Goal: Information Seeking & Learning: Check status

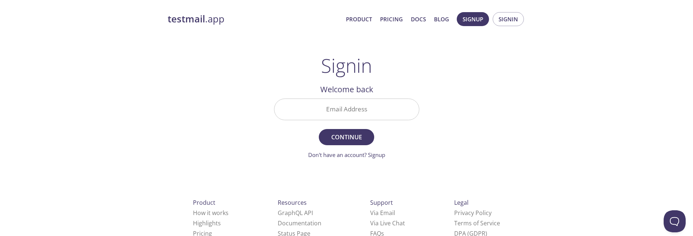
click at [359, 112] on input "Email Address" at bounding box center [347, 109] width 145 height 21
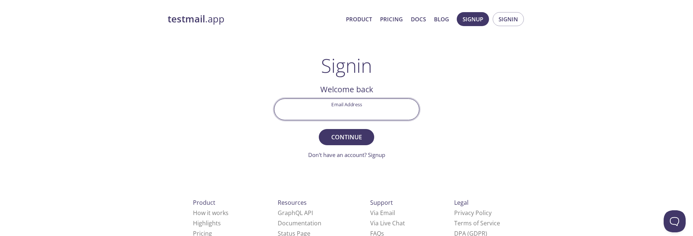
type input "[EMAIL_ADDRESS][DOMAIN_NAME]"
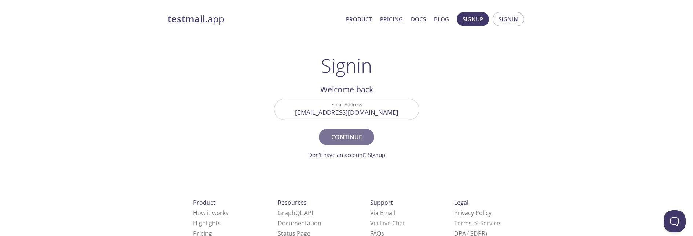
click at [342, 137] on span "Continue" at bounding box center [346, 137] width 39 height 10
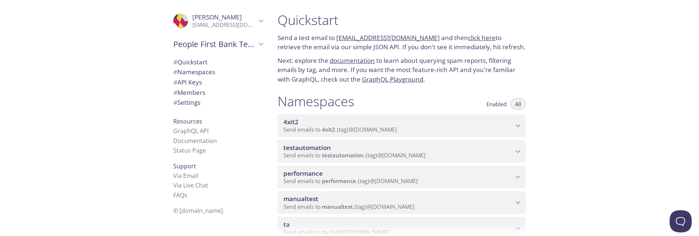
click at [191, 210] on span "© [DOMAIN_NAME]" at bounding box center [198, 210] width 50 height 8
click at [191, 211] on span "© [DOMAIN_NAME]" at bounding box center [198, 210] width 50 height 8
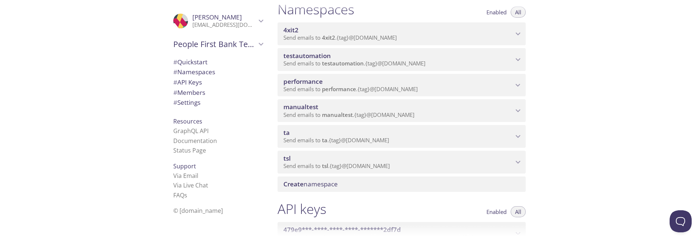
click at [300, 142] on span "Send emails to ta . {tag} @[DOMAIN_NAME]" at bounding box center [336, 139] width 106 height 7
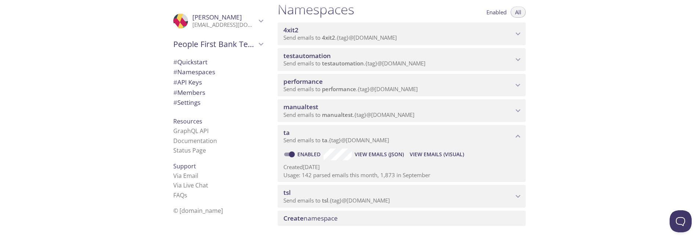
click at [376, 154] on span "View Emails (JSON)" at bounding box center [379, 154] width 49 height 9
click at [427, 155] on span "View Emails (Visual)" at bounding box center [437, 154] width 54 height 9
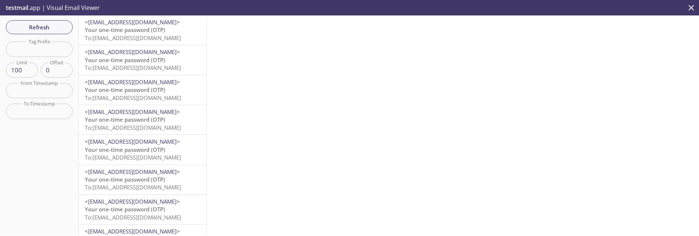
click at [133, 27] on span "Your one-time password (OTP)" at bounding box center [125, 29] width 80 height 7
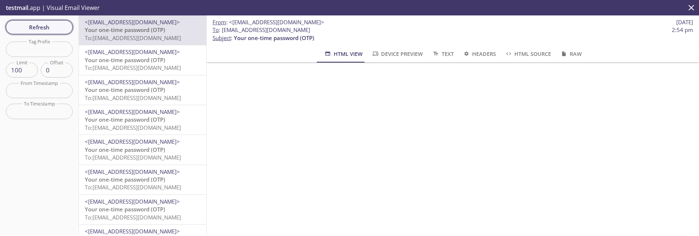
click at [40, 29] on span "Refresh" at bounding box center [39, 27] width 55 height 10
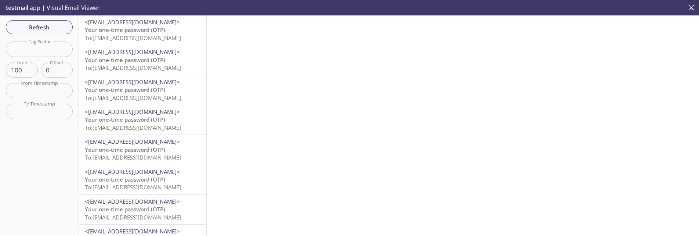
click at [109, 33] on span "Your one-time password (OTP)" at bounding box center [125, 29] width 80 height 7
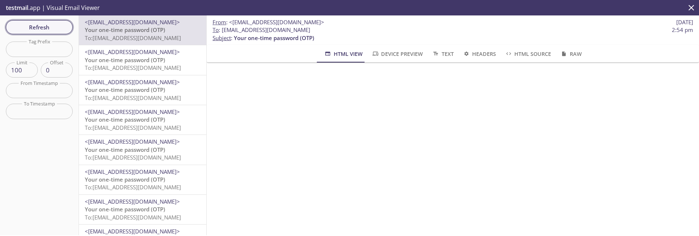
click at [32, 27] on span "Refresh" at bounding box center [39, 27] width 55 height 10
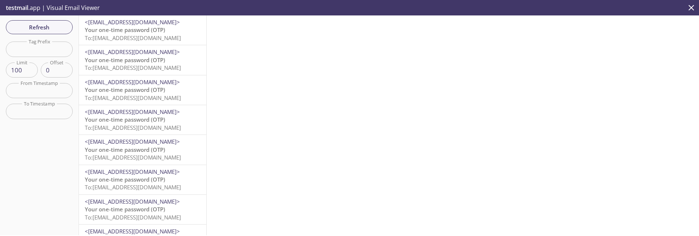
click at [136, 28] on span "Your one-time password (OTP)" at bounding box center [125, 29] width 80 height 7
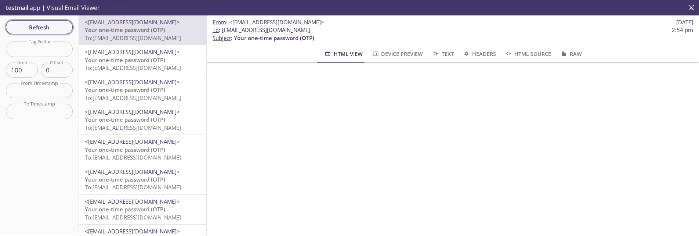
click at [57, 27] on span "Refresh" at bounding box center [39, 27] width 55 height 10
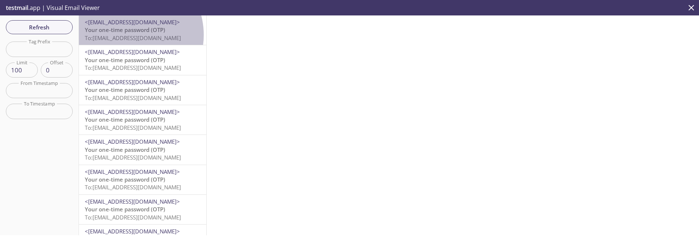
click at [127, 35] on span "To: [EMAIL_ADDRESS][DOMAIN_NAME]" at bounding box center [133, 37] width 96 height 7
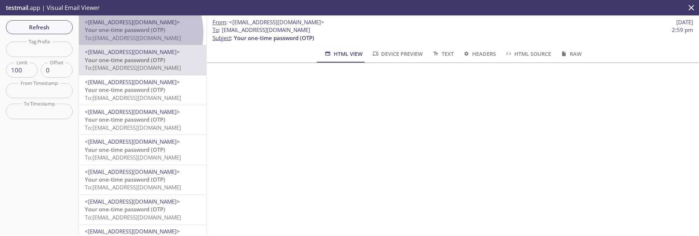
click at [125, 33] on span "Your one-time password (OTP)" at bounding box center [125, 29] width 80 height 7
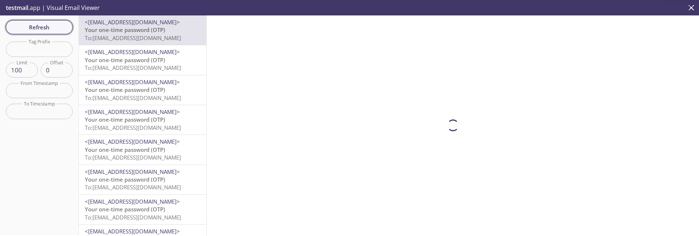
click at [44, 28] on span "Refresh" at bounding box center [39, 27] width 55 height 10
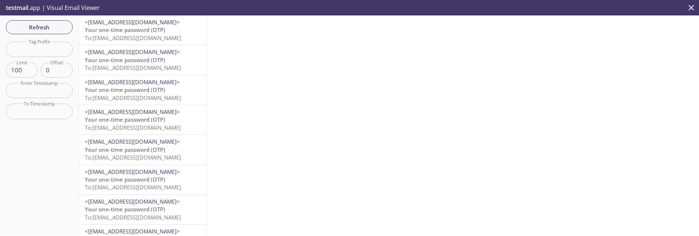
click at [128, 33] on span "Your one-time password (OTP)" at bounding box center [125, 29] width 80 height 7
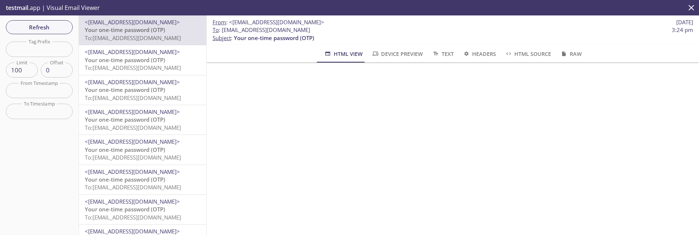
click at [128, 35] on span "To: [EMAIL_ADDRESS][DOMAIN_NAME]" at bounding box center [133, 37] width 96 height 7
click at [31, 25] on span "Refresh" at bounding box center [39, 27] width 55 height 10
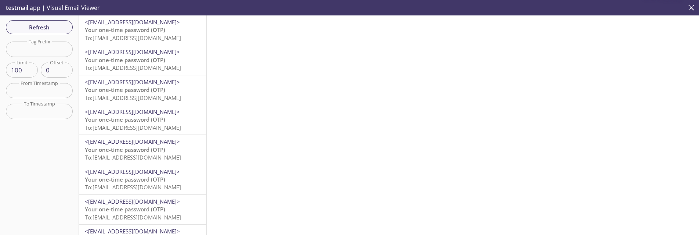
click at [123, 35] on span "To: [EMAIL_ADDRESS][DOMAIN_NAME]" at bounding box center [133, 37] width 96 height 7
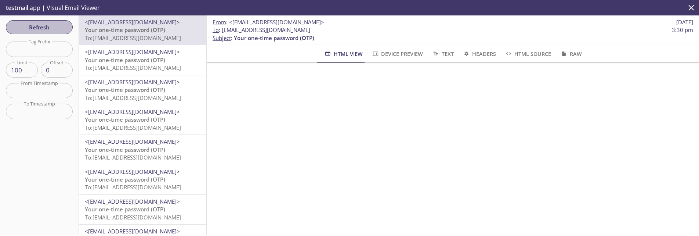
click at [34, 29] on span "Refresh" at bounding box center [39, 27] width 55 height 10
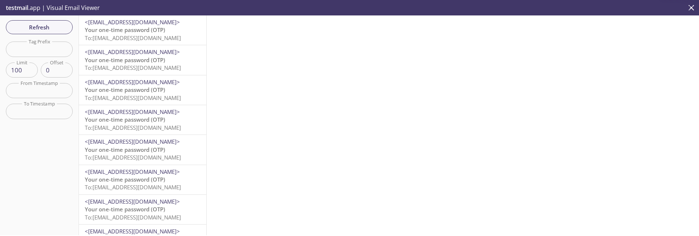
click at [127, 37] on span "To: [EMAIL_ADDRESS][DOMAIN_NAME]" at bounding box center [133, 37] width 96 height 7
